Goal: Information Seeking & Learning: Learn about a topic

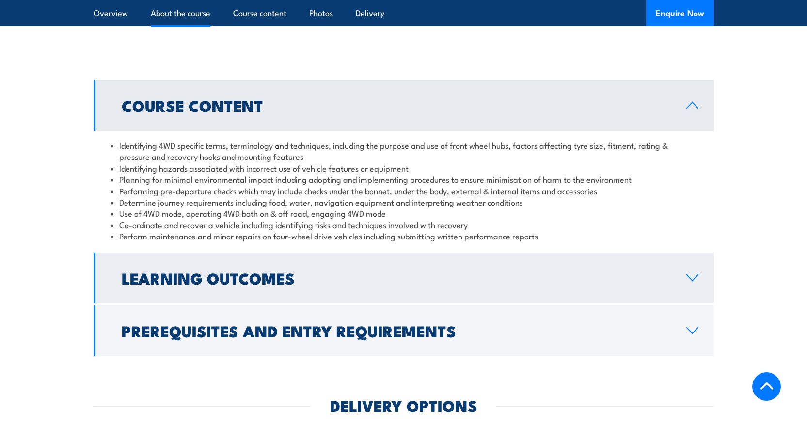
scroll to position [823, 0]
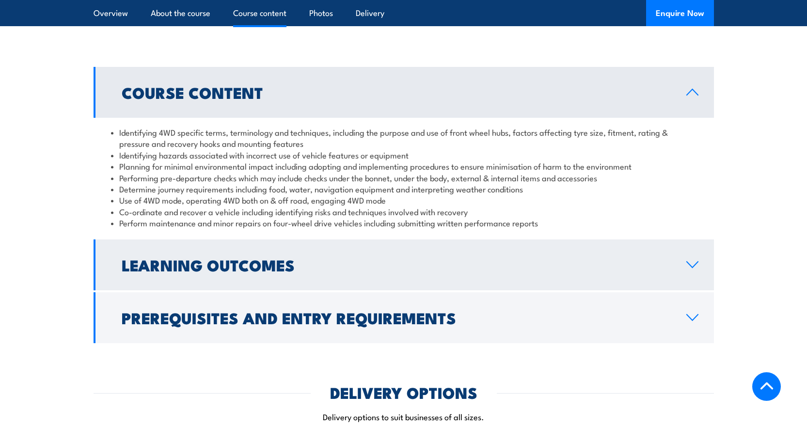
click at [351, 276] on link "Learning Outcomes" at bounding box center [403, 264] width 620 height 51
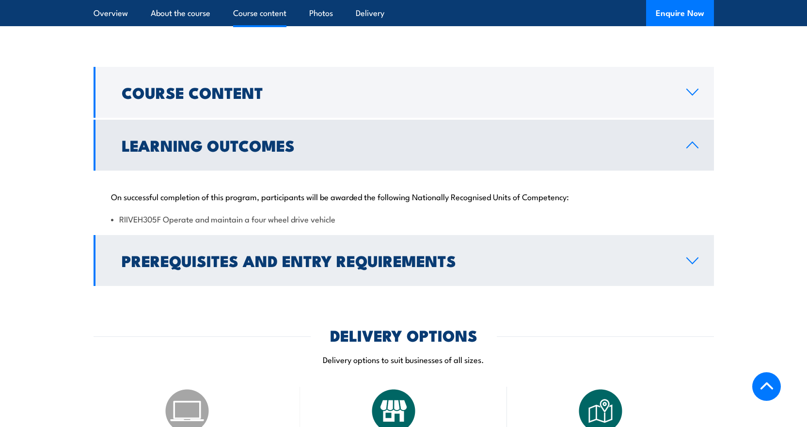
click at [328, 259] on h2 "Prerequisites and Entry Requirements" at bounding box center [396, 260] width 549 height 14
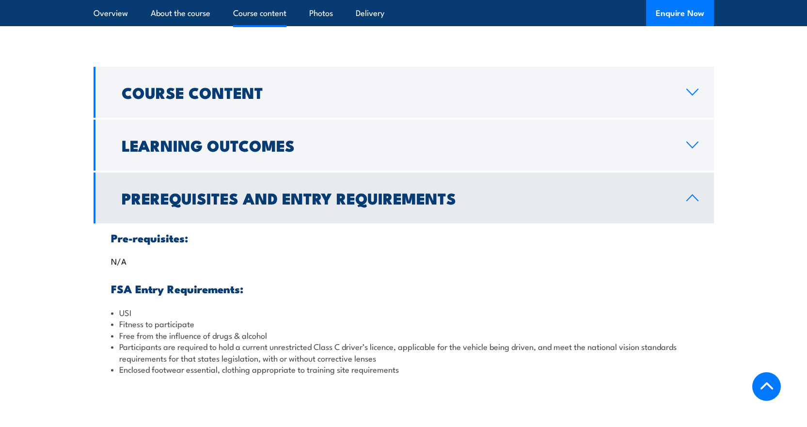
click at [296, 195] on h2 "Prerequisites and Entry Requirements" at bounding box center [396, 198] width 549 height 14
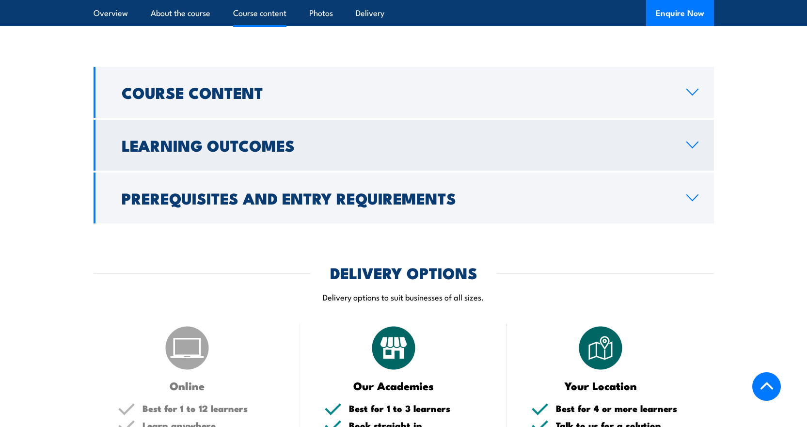
click at [302, 149] on h2 "Learning Outcomes" at bounding box center [396, 145] width 549 height 14
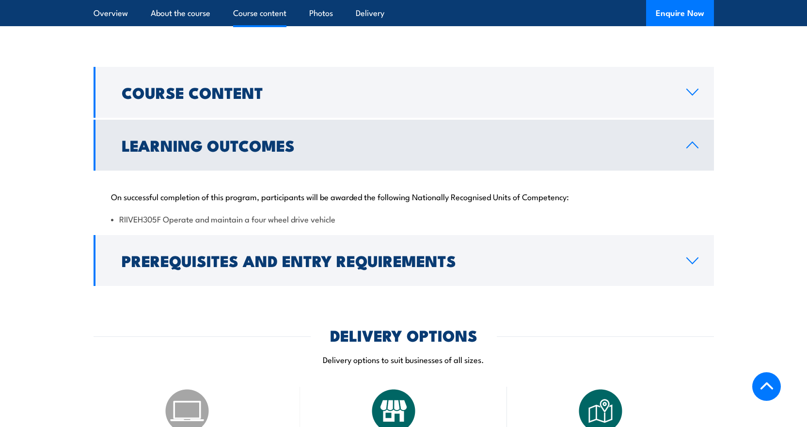
click at [302, 149] on h2 "Learning Outcomes" at bounding box center [396, 145] width 549 height 14
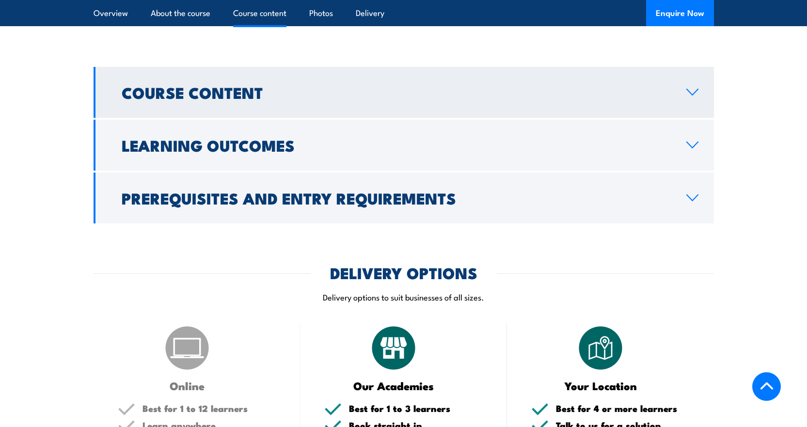
click at [285, 95] on h2 "Course Content" at bounding box center [396, 92] width 549 height 14
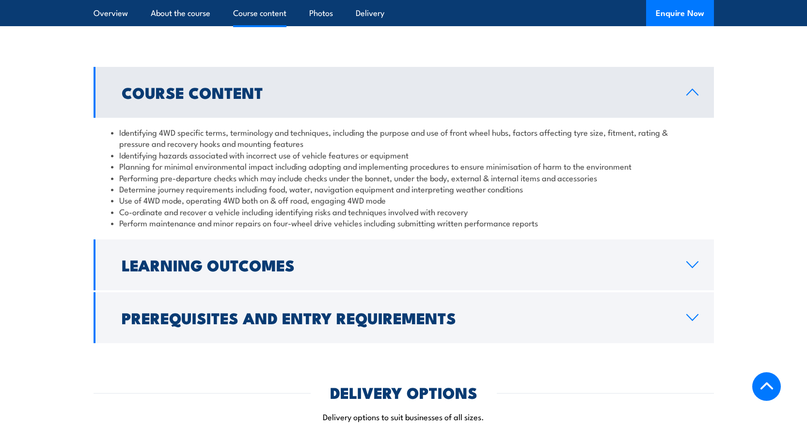
click at [285, 95] on h2 "Course Content" at bounding box center [396, 92] width 549 height 14
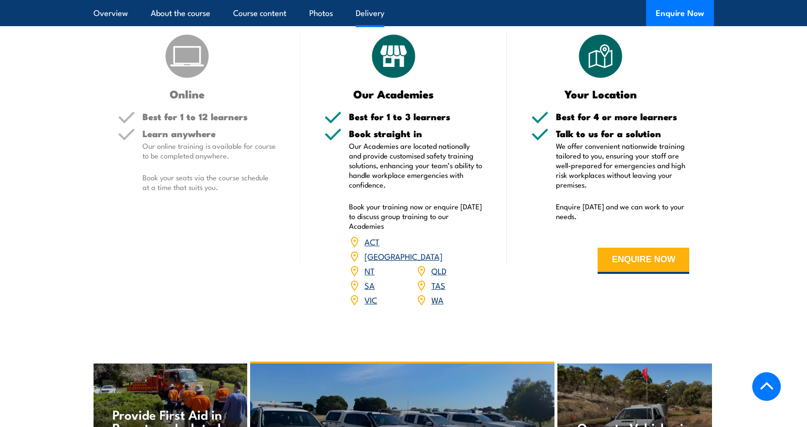
scroll to position [1114, 0]
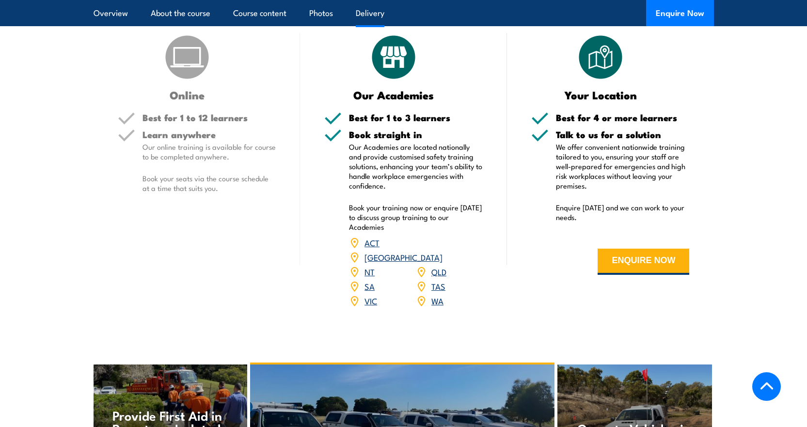
click at [442, 251] on link "[GEOGRAPHIC_DATA]" at bounding box center [403, 257] width 78 height 12
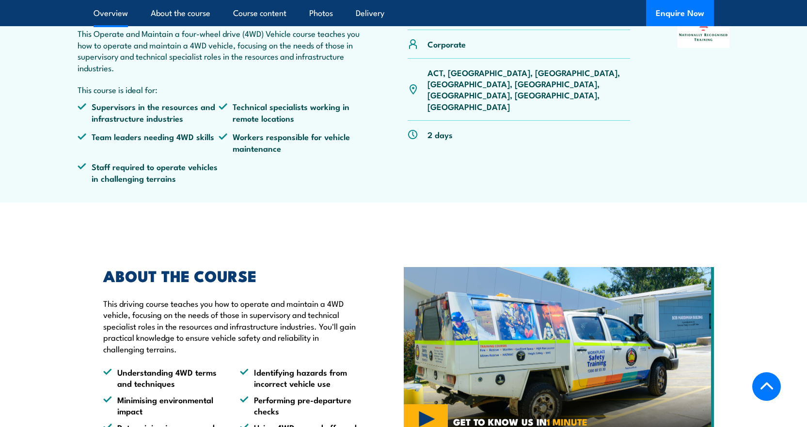
click at [458, 73] on p "ACT, [GEOGRAPHIC_DATA], [GEOGRAPHIC_DATA], [GEOGRAPHIC_DATA], [GEOGRAPHIC_DATA]…" at bounding box center [528, 90] width 203 height 46
click at [463, 150] on div "RIIVEH305F Operate and maintain a four wheel drive vehicle Corporate ACT, NSW, …" at bounding box center [518, 95] width 223 height 192
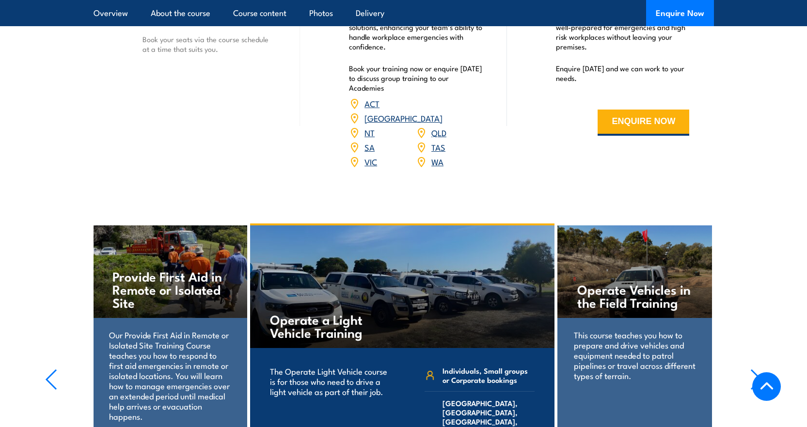
scroll to position [1502, 0]
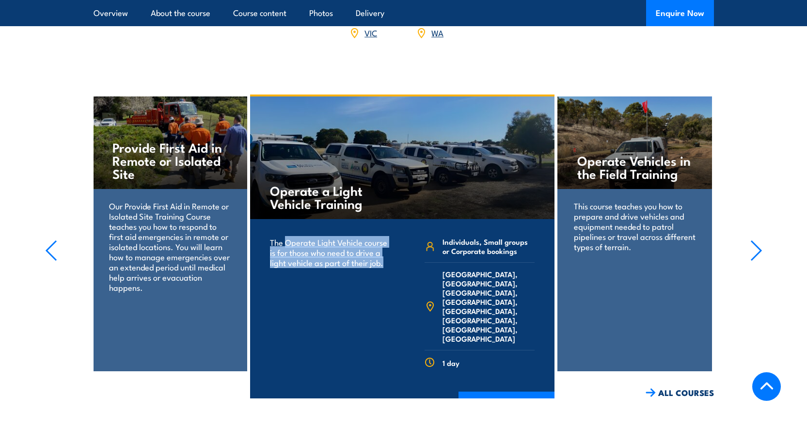
drag, startPoint x: 286, startPoint y: 225, endPoint x: 397, endPoint y: 248, distance: 113.2
click at [397, 248] on div "The Operate Light Vehicle course is for those who need to drive a light vehicle…" at bounding box center [402, 306] width 272 height 150
click at [384, 263] on div "The Operate Light Vehicle course is for those who need to drive a light vehicle…" at bounding box center [329, 306] width 126 height 150
click at [350, 253] on p "The Operate Light Vehicle course is for those who need to drive a light vehicle…" at bounding box center [330, 252] width 120 height 31
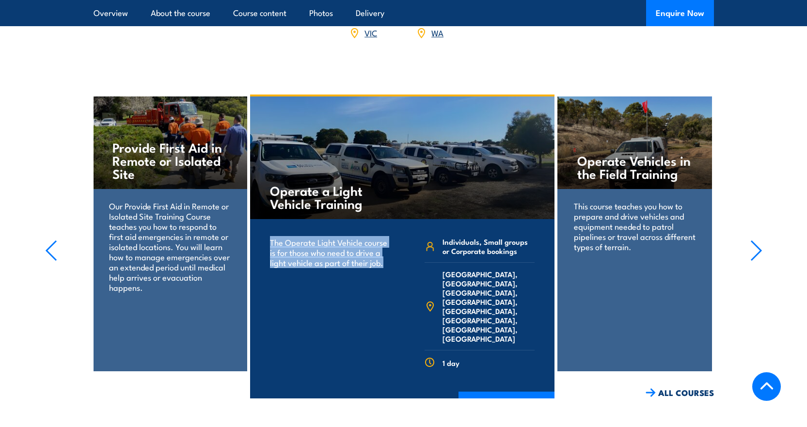
click at [350, 253] on p "The Operate Light Vehicle course is for those who need to drive a light vehicle…" at bounding box center [330, 252] width 120 height 31
click at [369, 292] on div "The Operate Light Vehicle course is for those who need to drive a light vehicle…" at bounding box center [329, 306] width 126 height 150
click at [758, 240] on icon "button" at bounding box center [756, 250] width 12 height 21
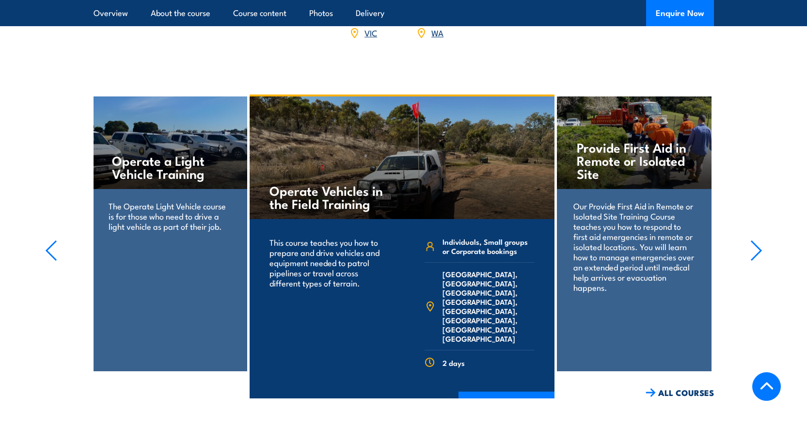
click at [758, 240] on icon "button" at bounding box center [756, 250] width 12 height 21
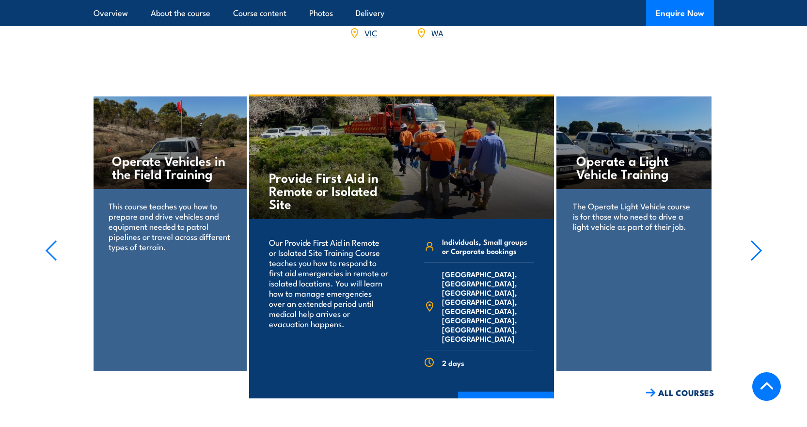
click at [753, 240] on icon "button" at bounding box center [756, 250] width 12 height 21
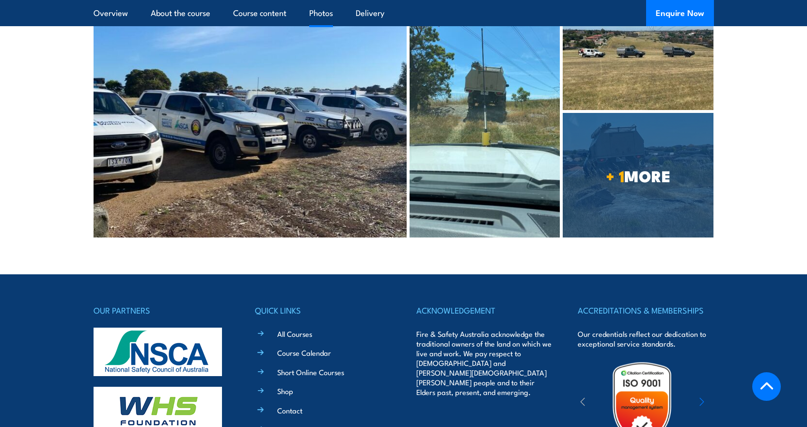
scroll to position [2140, 0]
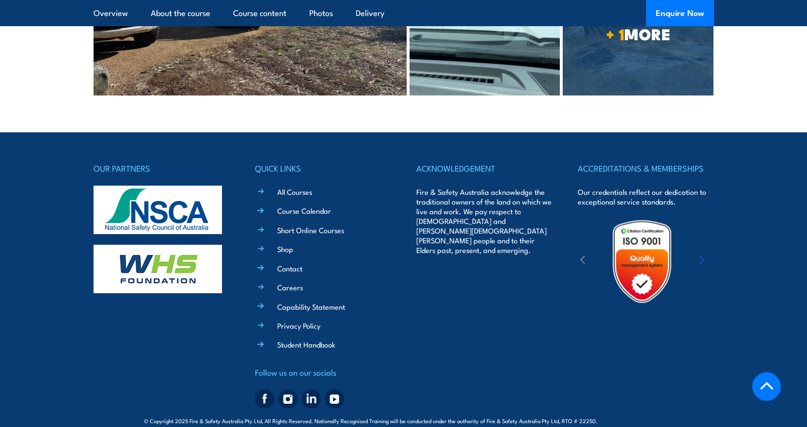
click at [701, 255] on icon "button" at bounding box center [701, 260] width 5 height 10
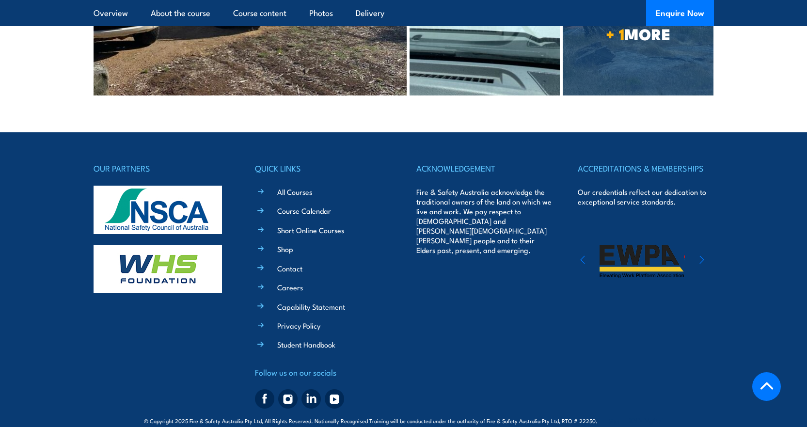
click at [701, 255] on icon "button" at bounding box center [701, 260] width 5 height 10
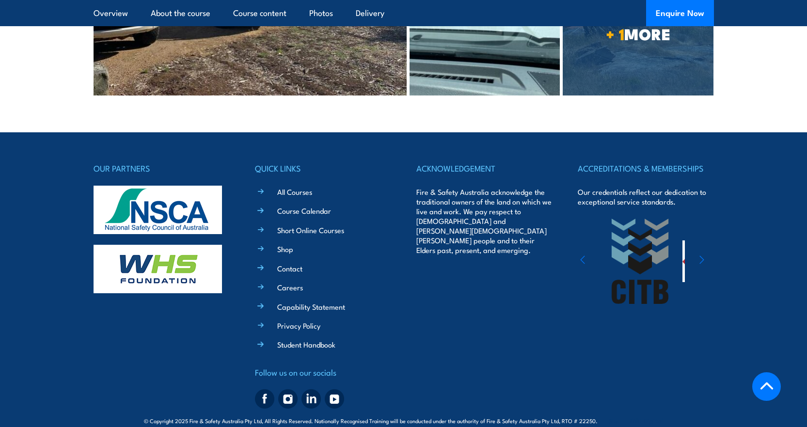
click at [701, 255] on icon "button" at bounding box center [701, 260] width 5 height 10
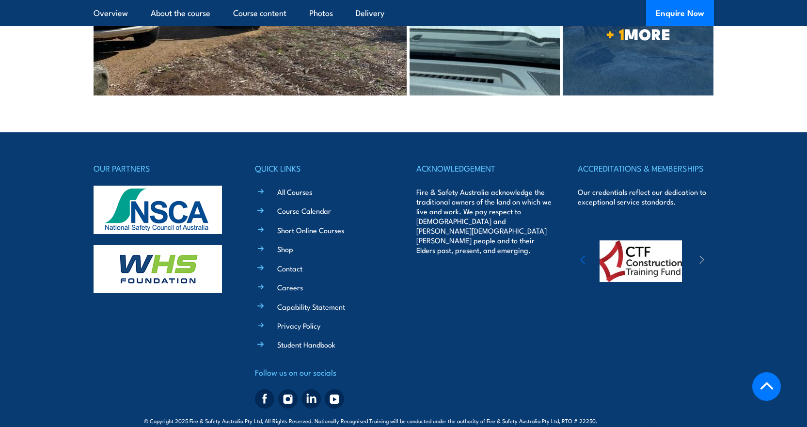
click at [701, 255] on icon "button" at bounding box center [701, 260] width 5 height 10
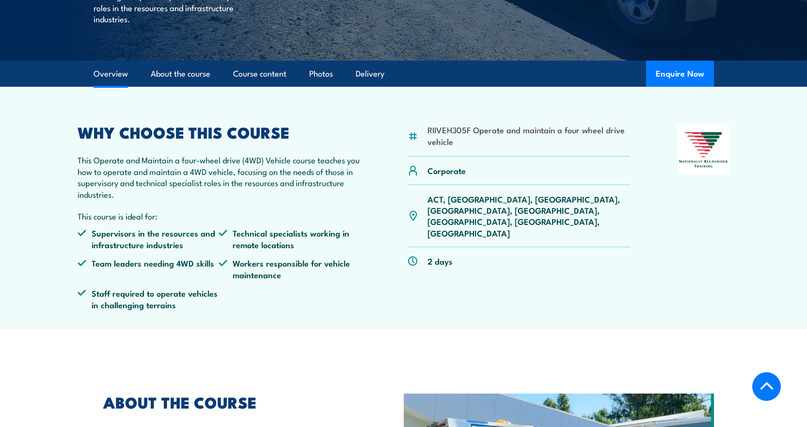
scroll to position [339, 0]
